Goal: Task Accomplishment & Management: Complete application form

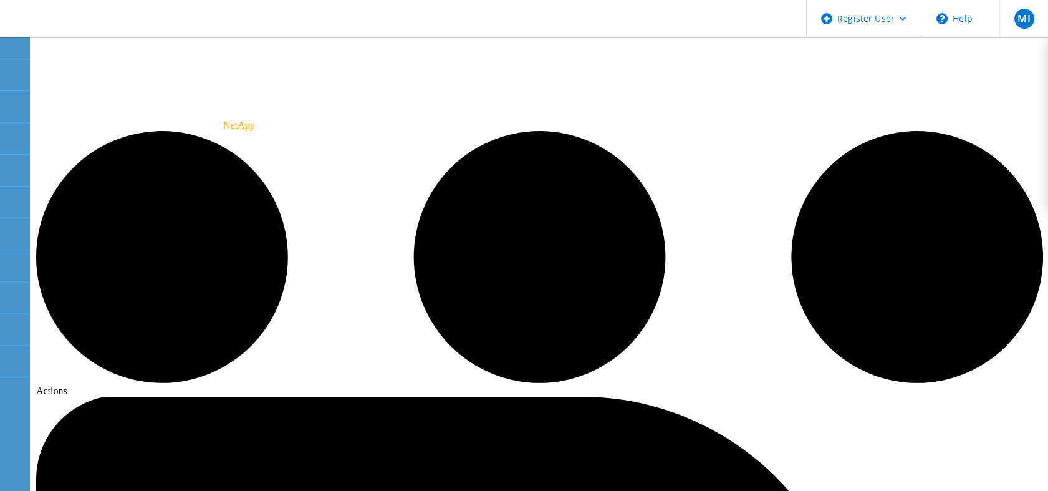
drag, startPoint x: 101, startPoint y: 71, endPoint x: 167, endPoint y: 75, distance: 66.2
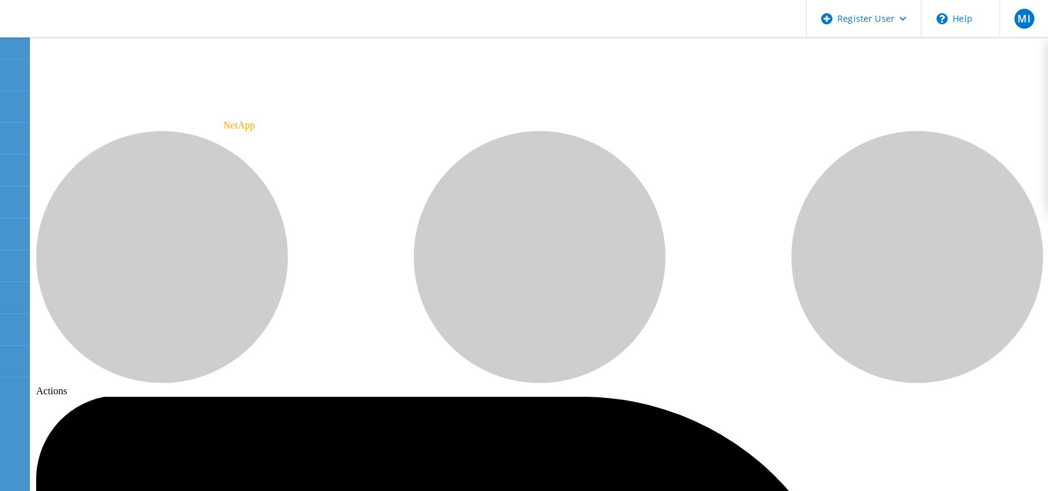
scroll to position [58, 0]
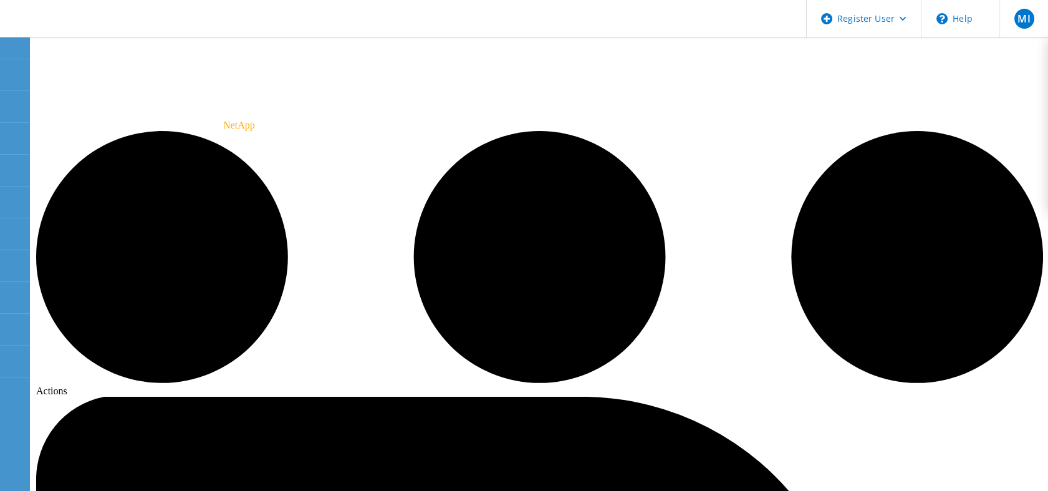
radio input "true"
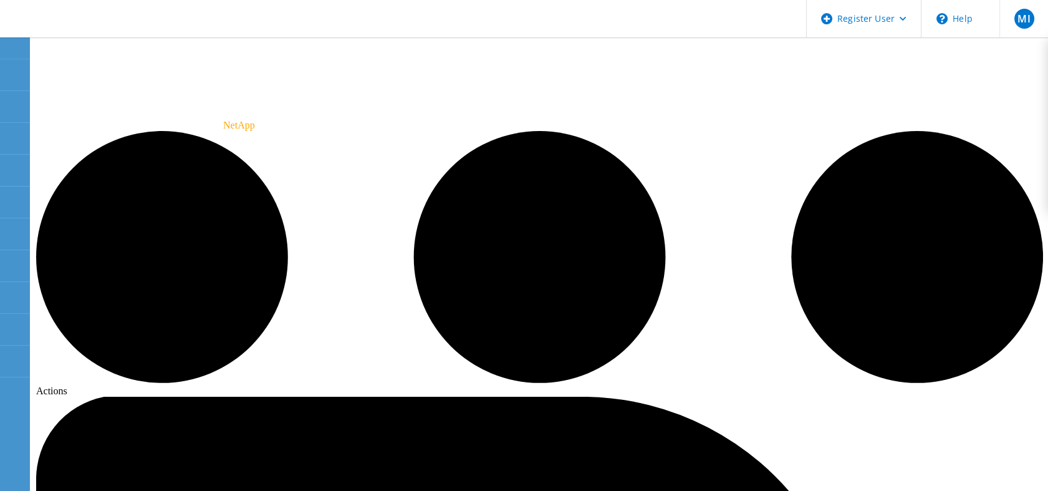
radio input "true"
radio input "false"
radio input "true"
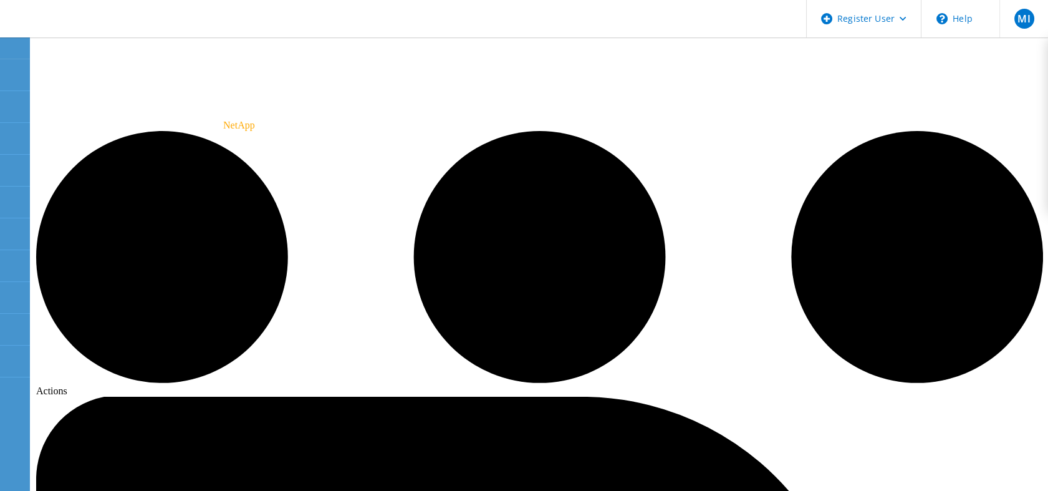
radio input "true"
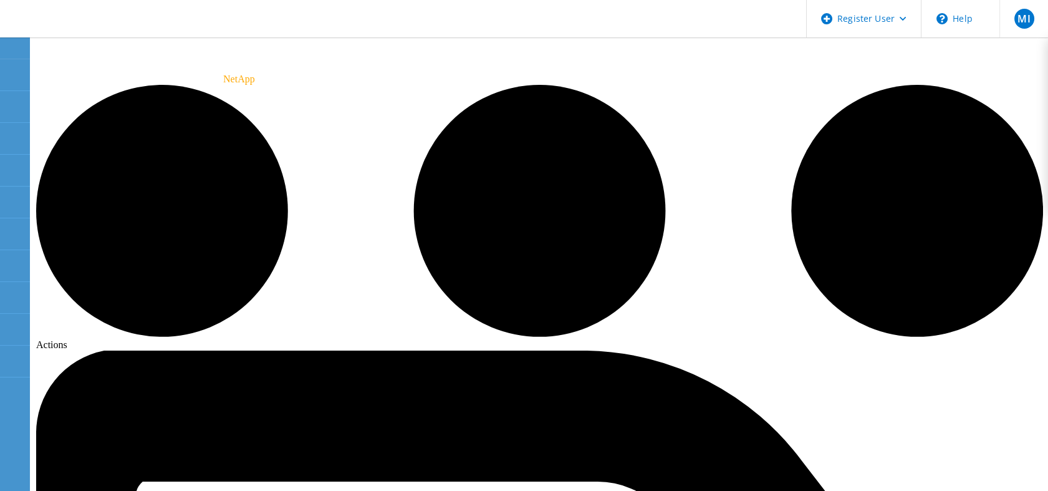
scroll to position [47, 0]
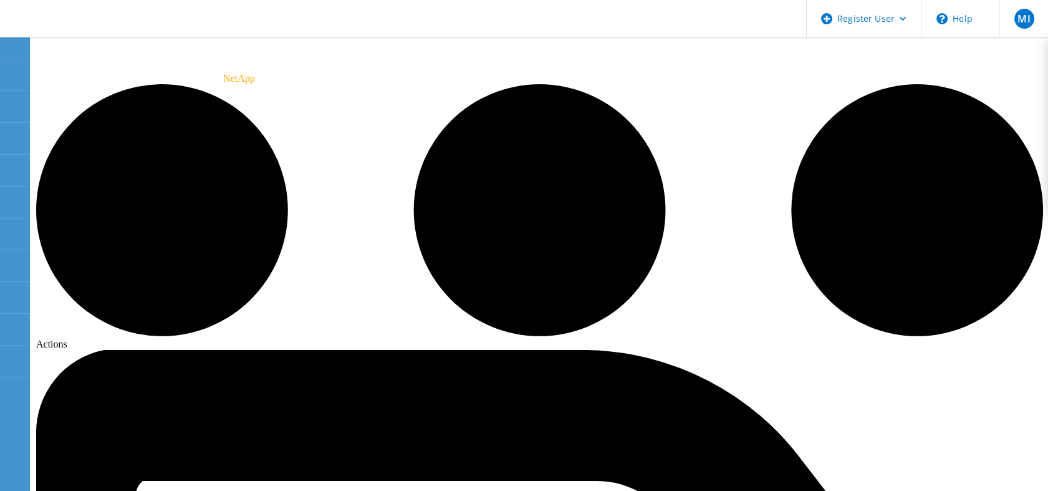
radio input "true"
radio input "false"
radio input "true"
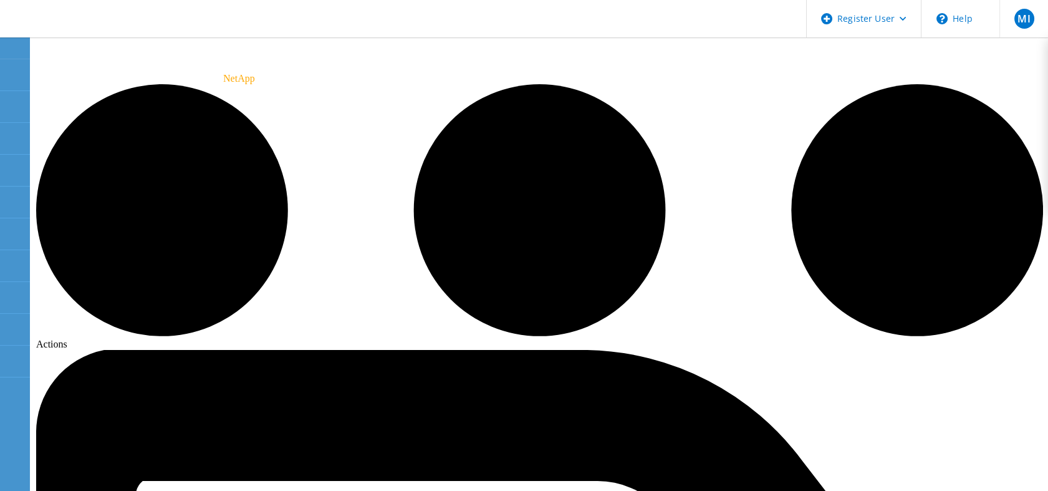
radio input "true"
radio input "false"
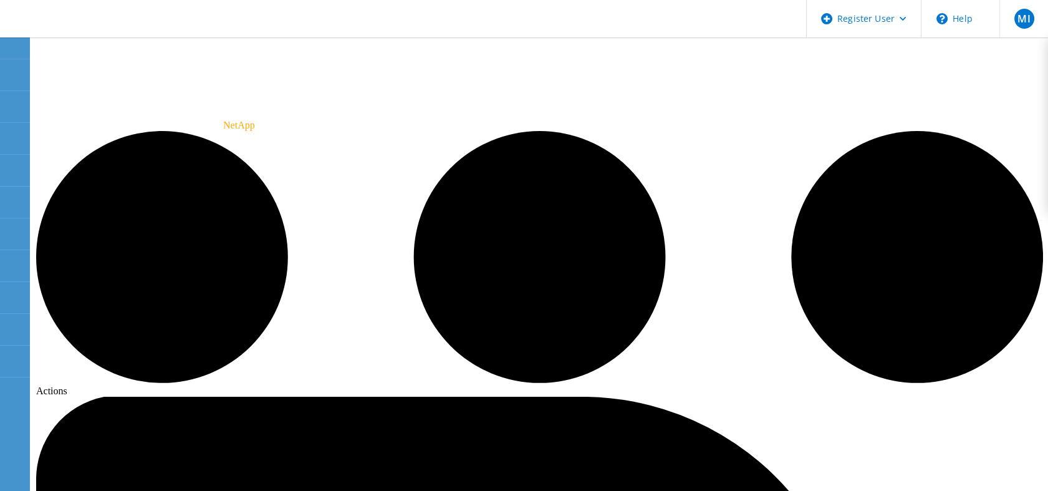
radio input "true"
radio input "false"
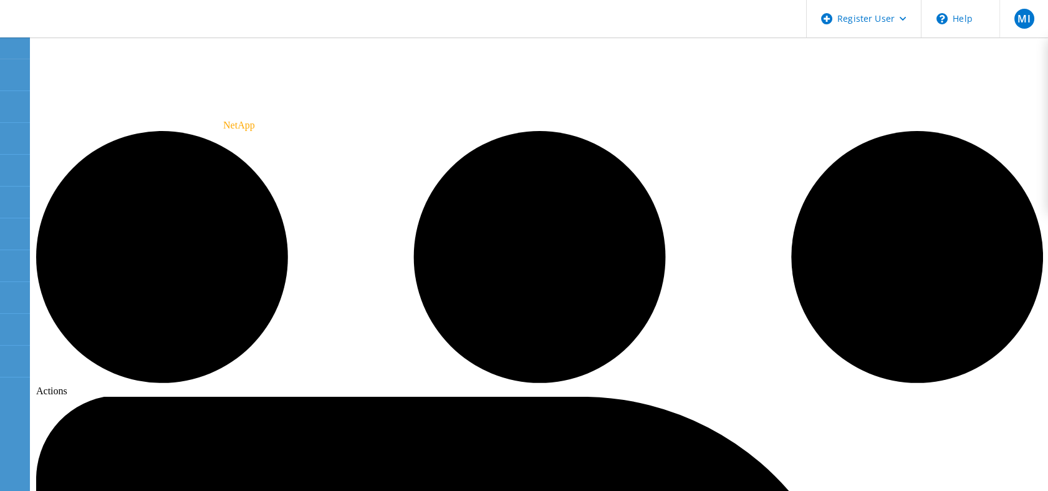
radio input "true"
radio input "false"
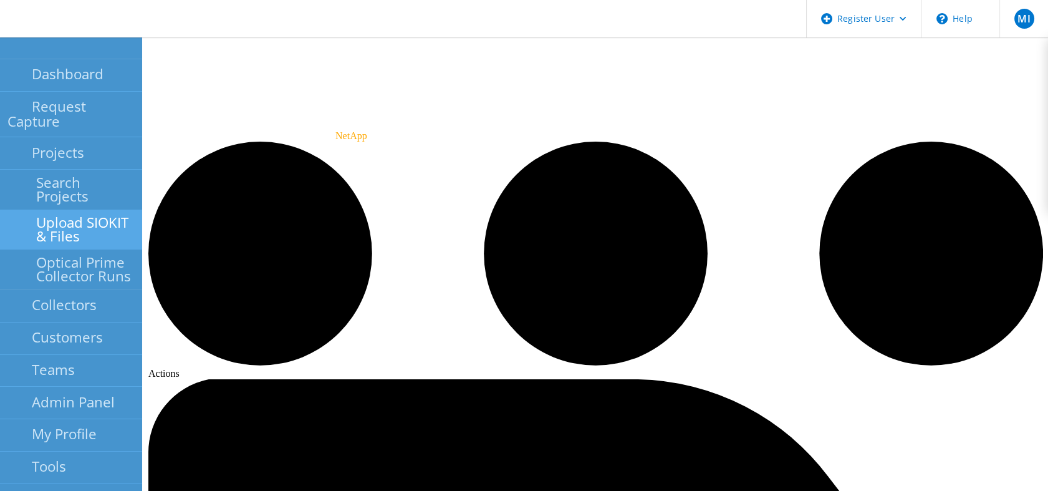
click at [98, 209] on link "Upload SIOKIT & Files" at bounding box center [71, 229] width 142 height 40
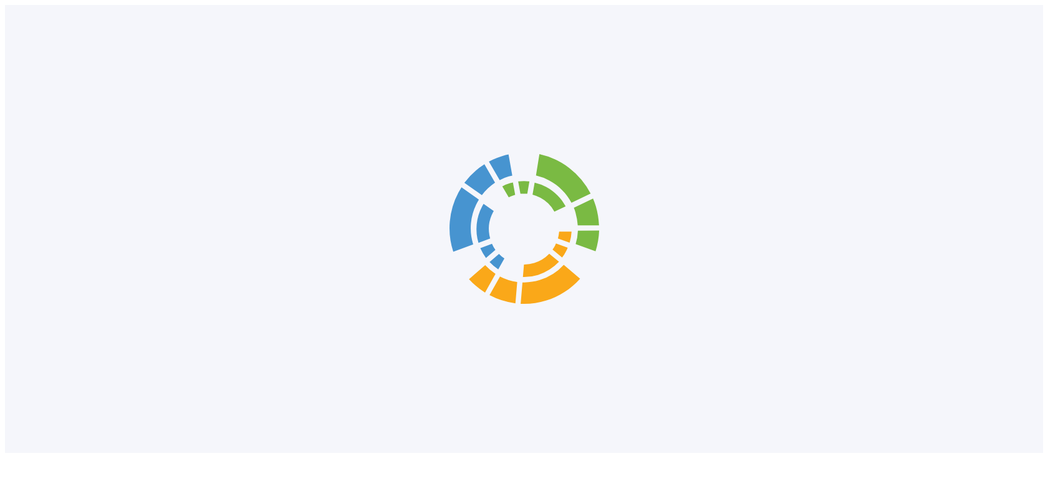
scroll to position [5, 0]
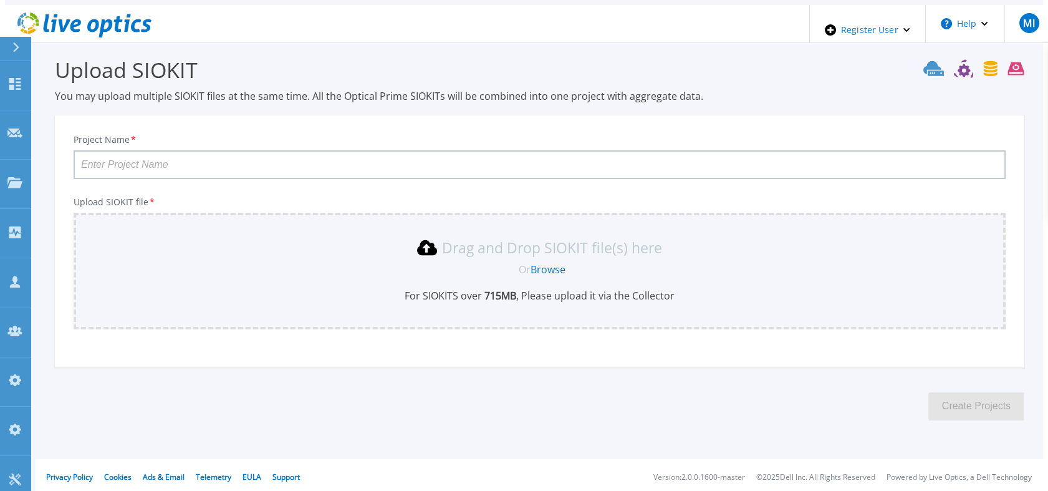
click at [267, 166] on input "Project Name *" at bounding box center [540, 164] width 932 height 29
type input "Regression Test after toggle deletion"
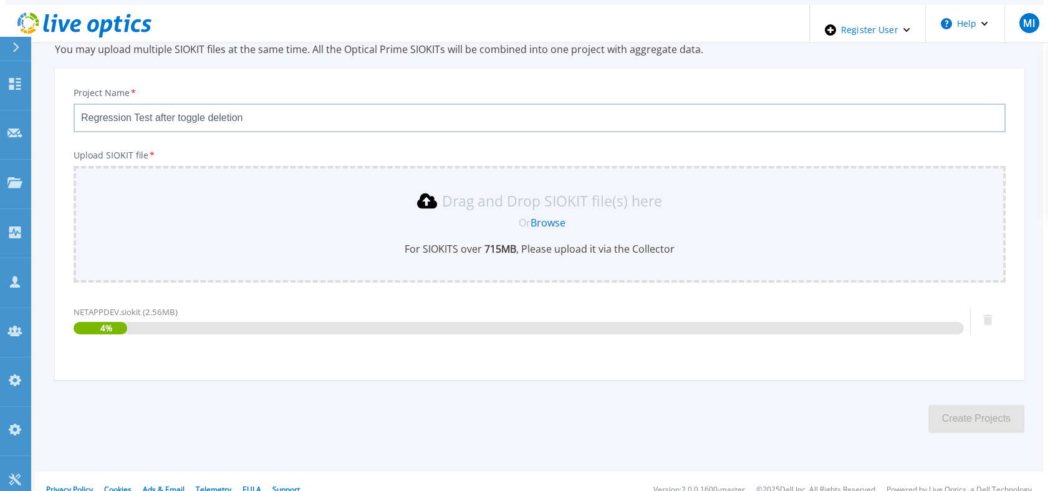
scroll to position [65, 0]
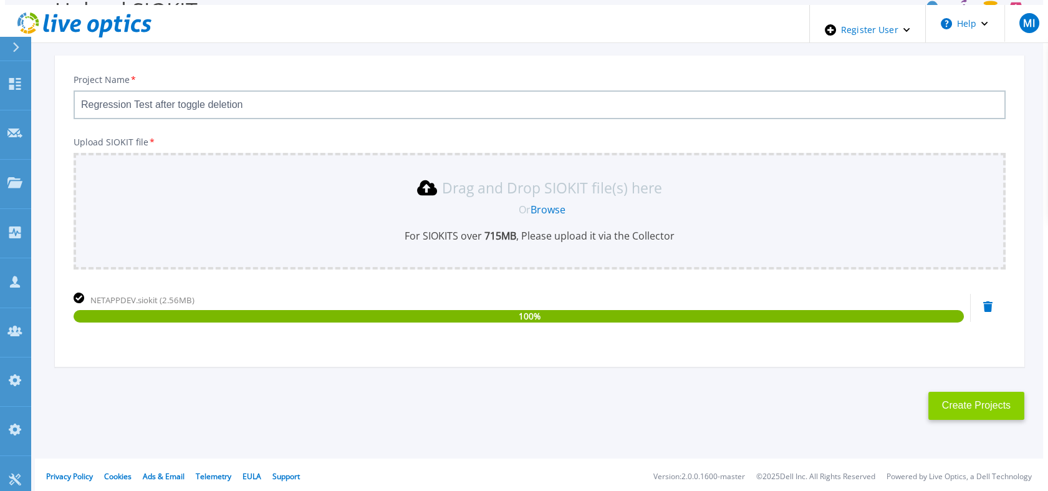
click at [962, 393] on button "Create Projects" at bounding box center [976, 405] width 96 height 28
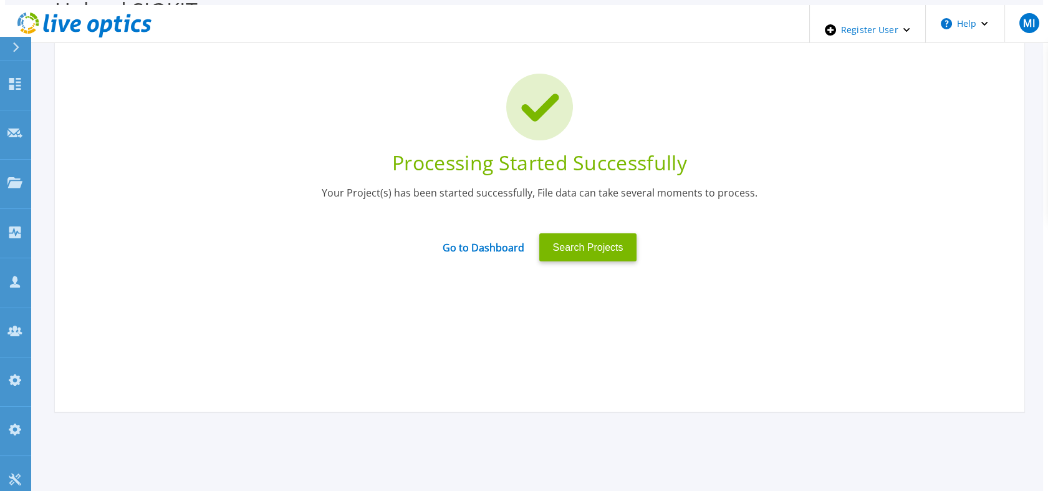
click at [474, 250] on div "Go to Dashboard" at bounding box center [483, 247] width 97 height 29
click at [471, 242] on link "Go to Dashboard" at bounding box center [484, 243] width 82 height 24
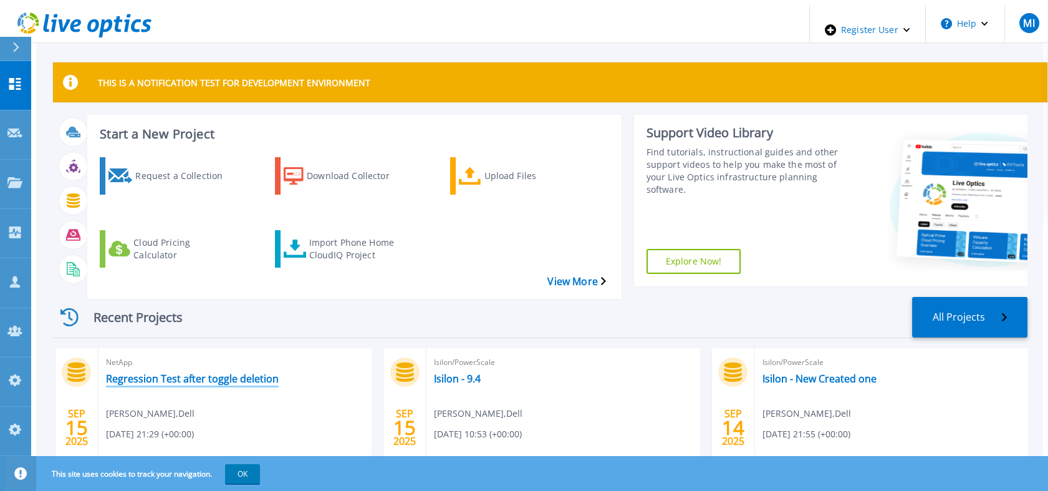
click at [214, 372] on link "Regression Test after toggle deletion" at bounding box center [192, 378] width 173 height 12
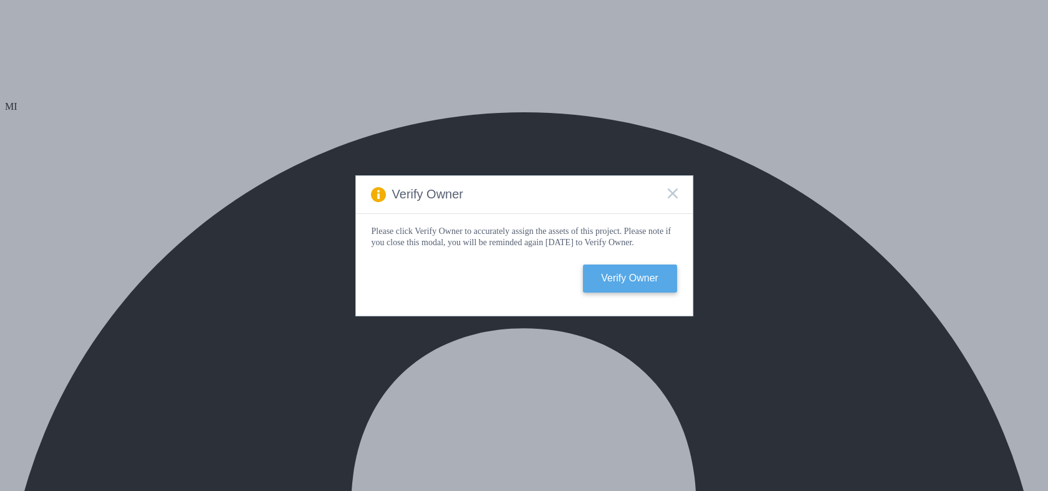
click at [619, 282] on button "Verify Owner" at bounding box center [630, 278] width 94 height 28
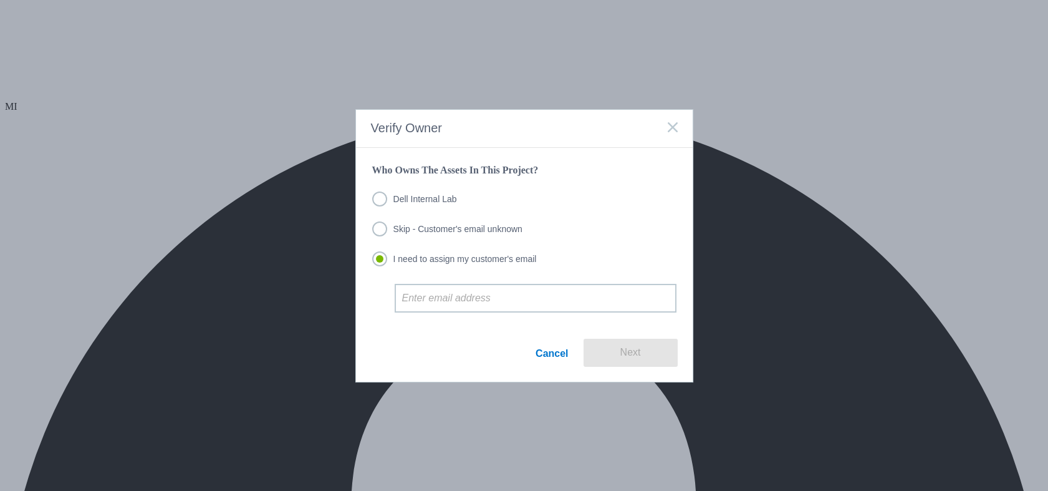
click at [438, 201] on label "Dell Internal Lab" at bounding box center [414, 198] width 85 height 15
click at [0, 0] on input "Dell Internal Lab" at bounding box center [0, 0] width 0 height 0
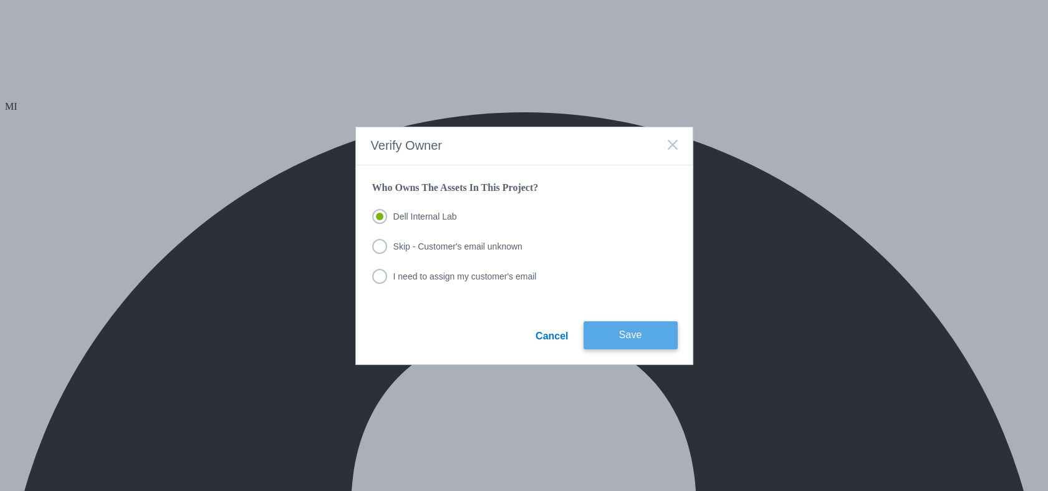
click at [614, 335] on button "Save" at bounding box center [630, 335] width 94 height 28
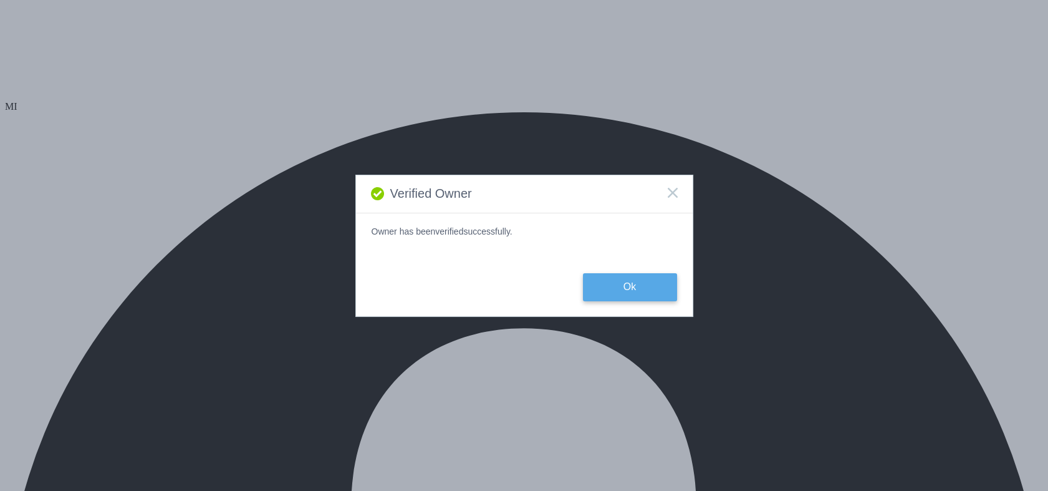
click at [642, 282] on button "Ok" at bounding box center [630, 287] width 94 height 28
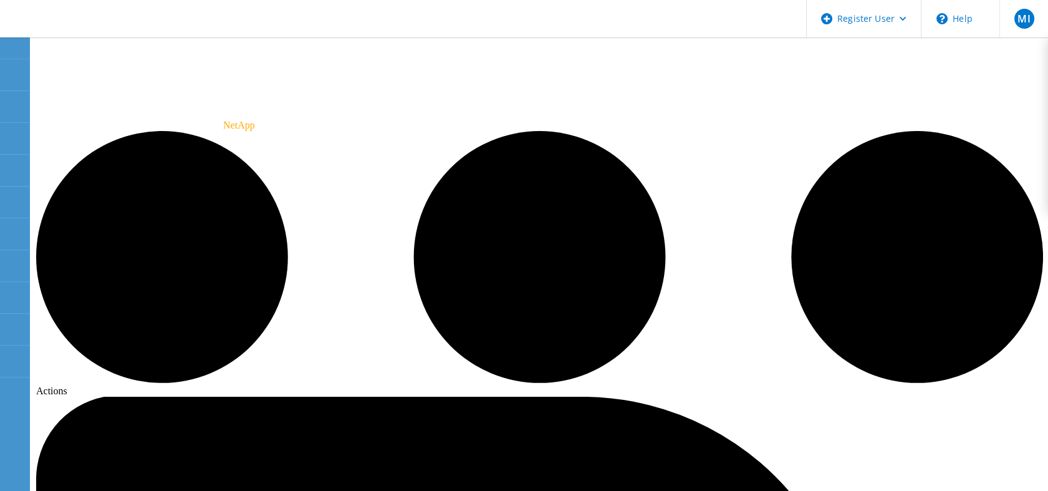
radio input "true"
radio input "false"
